Goal: Find specific page/section: Find specific page/section

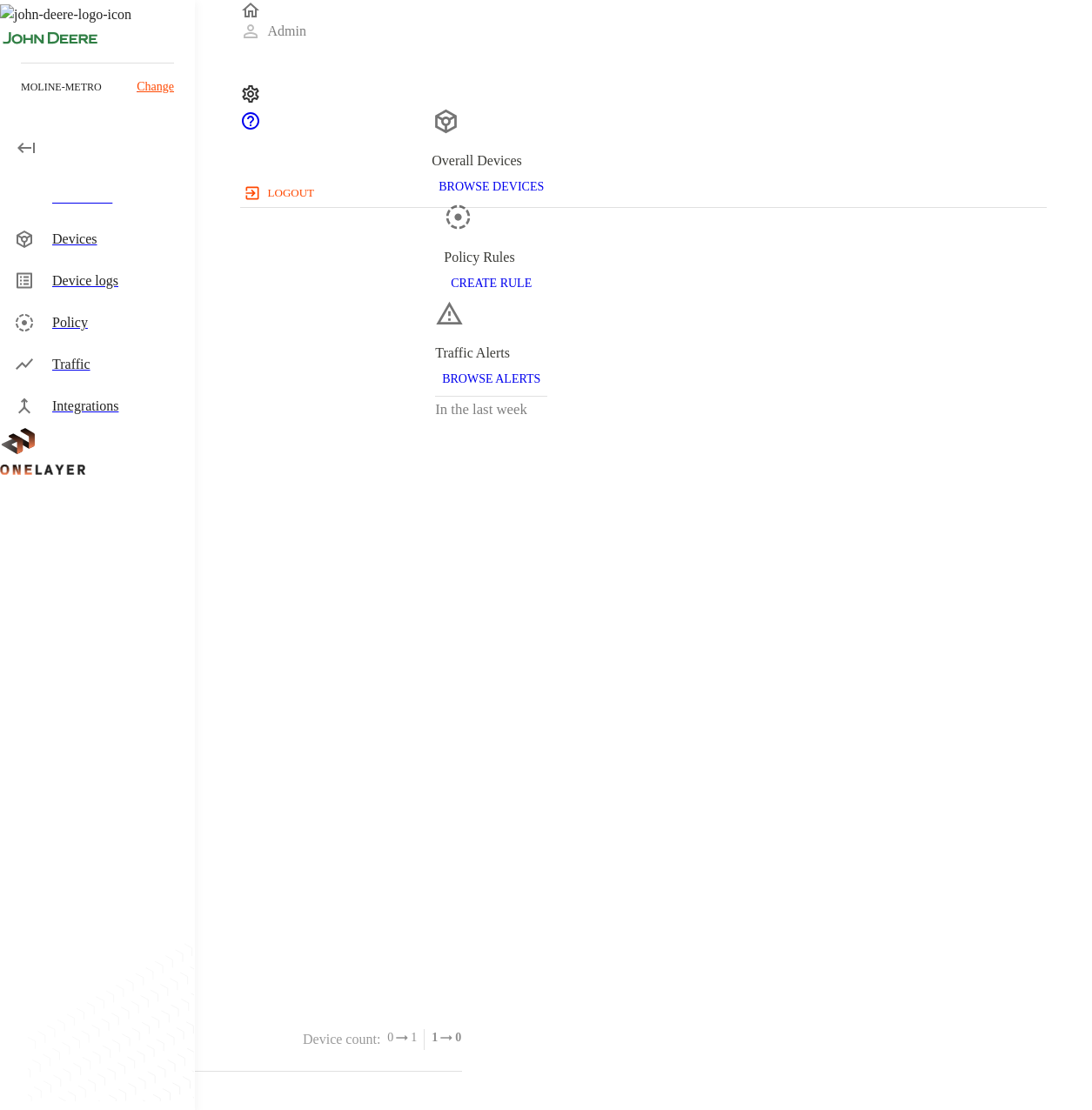
click at [141, 286] on div "Device logs" at bounding box center [116, 281] width 129 height 21
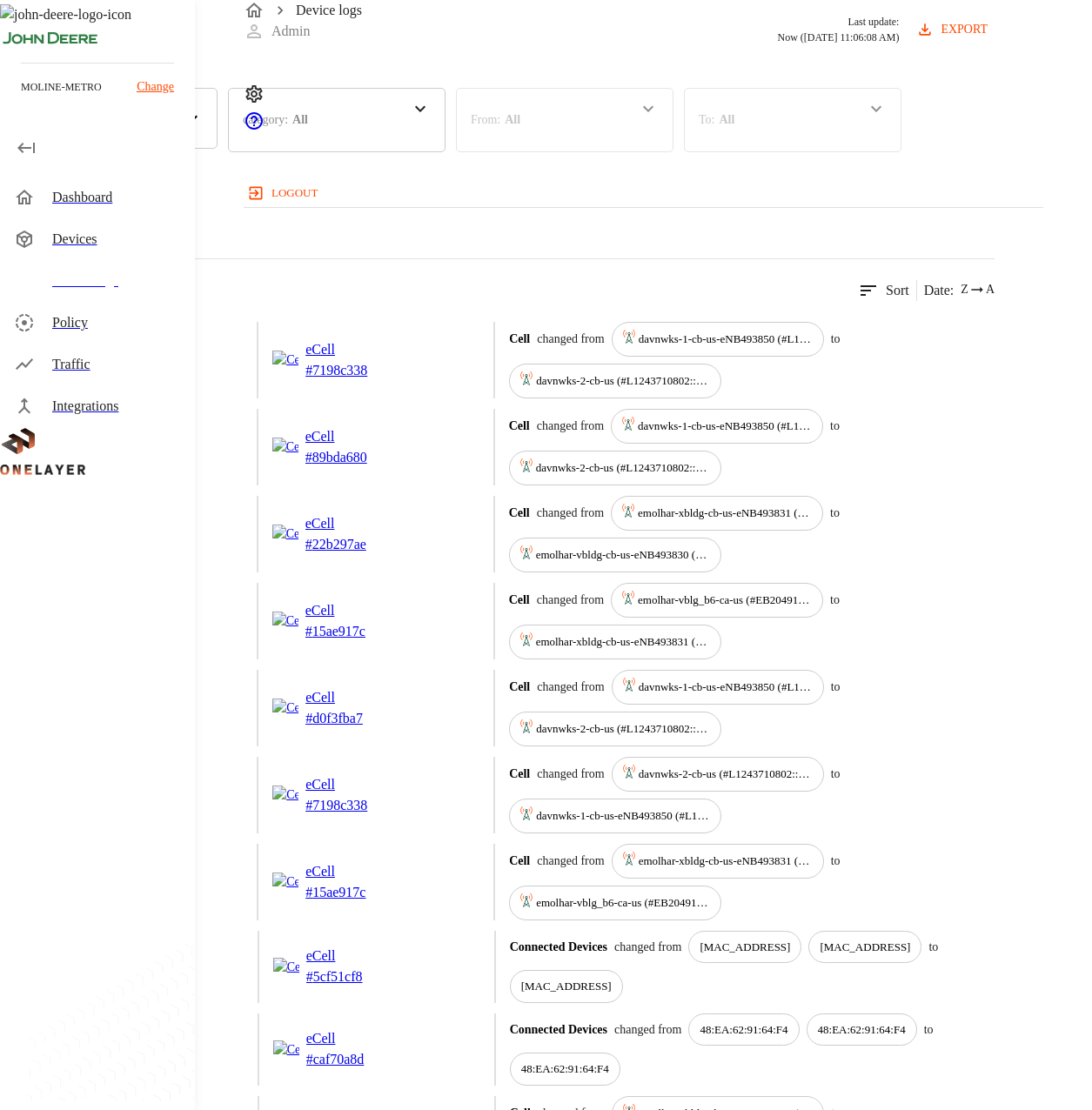
click at [446, 153] on div "category : All" at bounding box center [336, 120] width 217 height 65
click at [415, 223] on p "Connected Devices" at bounding box center [328, 213] width 172 height 19
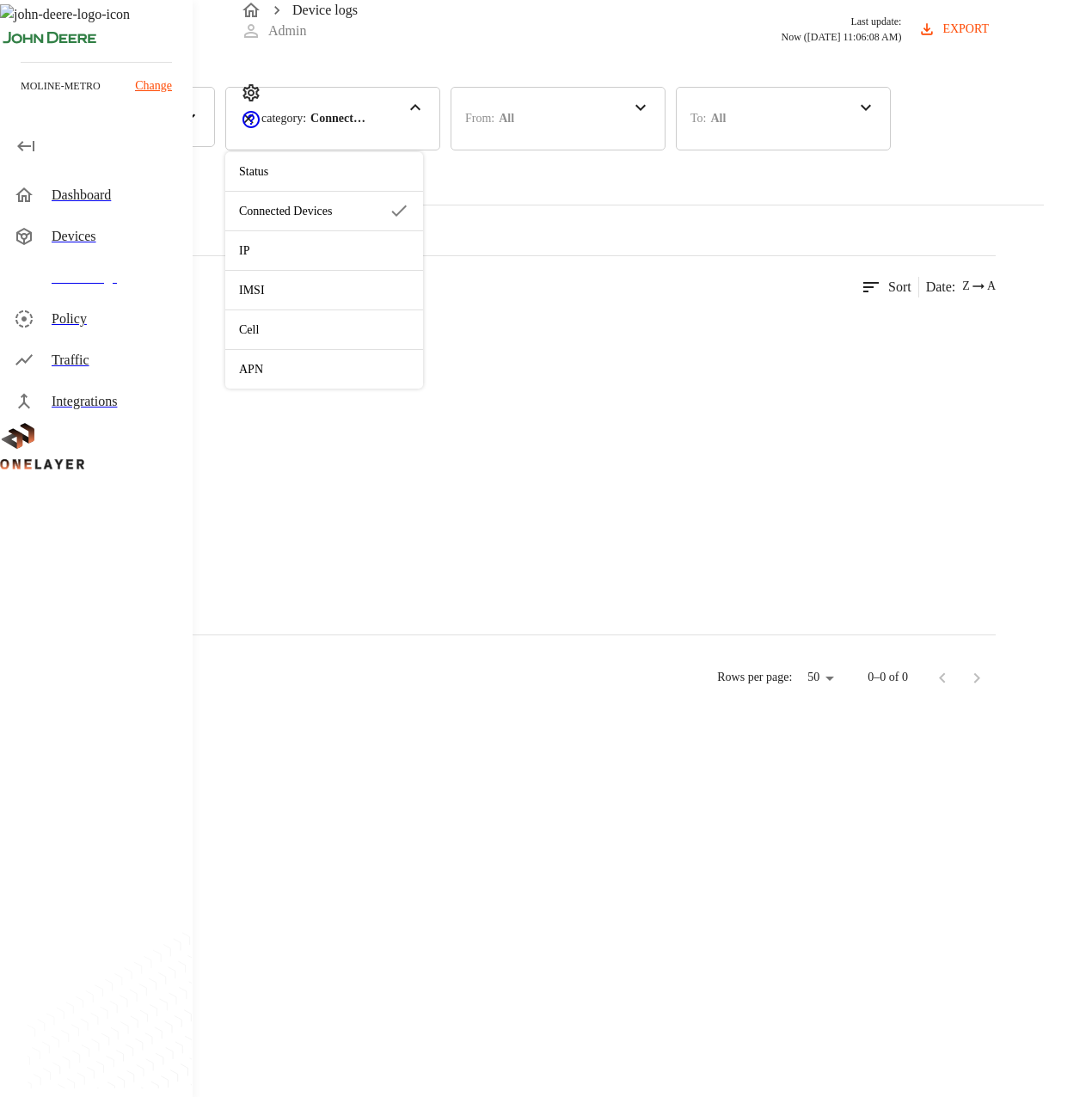
click at [967, 479] on div at bounding box center [498, 466] width 995 height 296
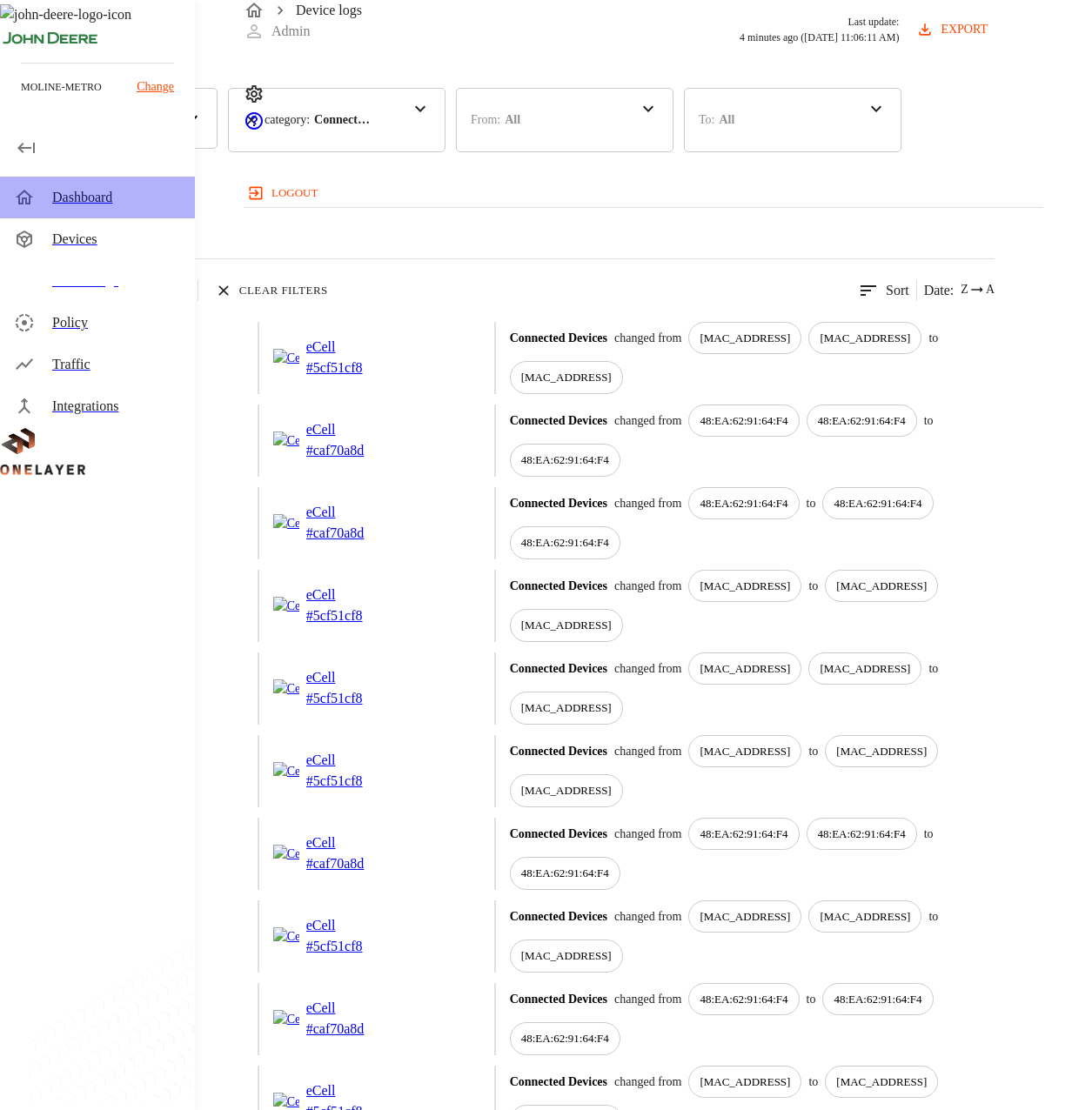
click at [155, 213] on div "Dashboard" at bounding box center [97, 198] width 195 height 42
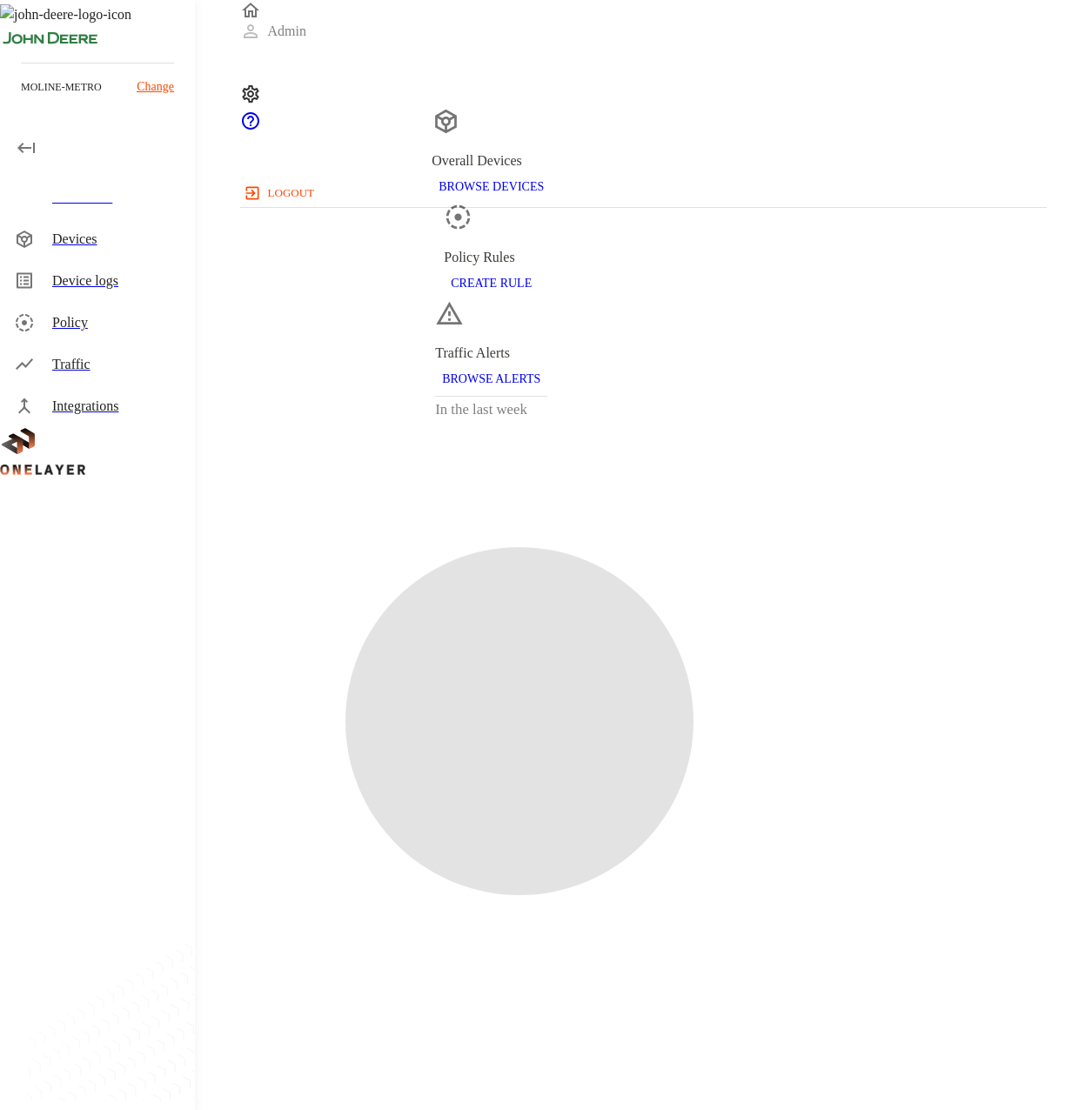
click at [149, 235] on div "Devices" at bounding box center [116, 239] width 129 height 21
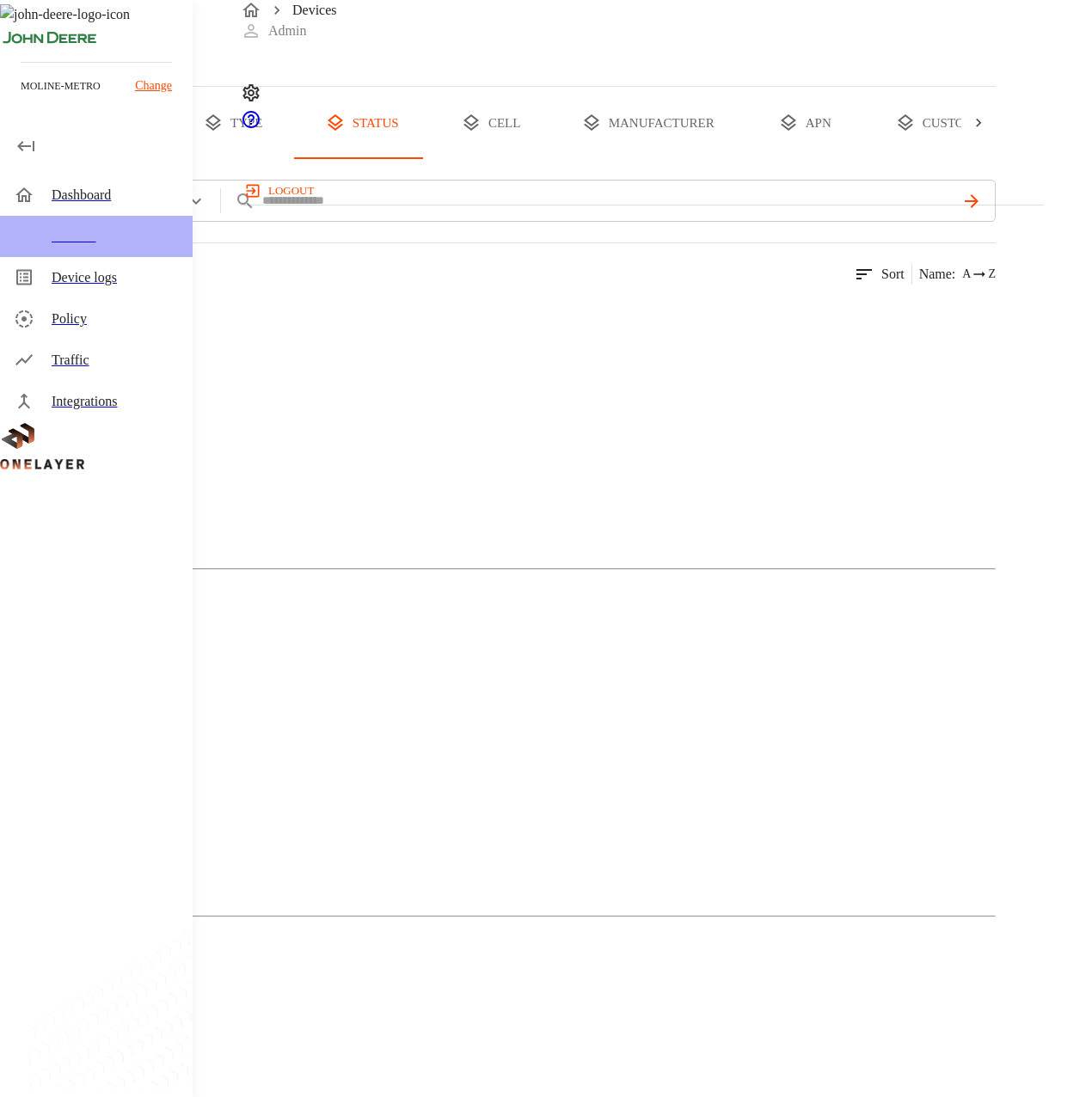
click at [129, 232] on div "Devices" at bounding box center [115, 236] width 128 height 20
